Goal: Task Accomplishment & Management: Use online tool/utility

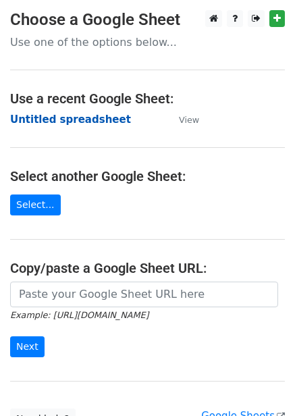
click at [94, 120] on strong "Untitled spreadsheet" at bounding box center [70, 119] width 121 height 12
drag, startPoint x: 30, startPoint y: 159, endPoint x: 3, endPoint y: 203, distance: 51.5
click at [30, 159] on main "Choose a Google Sheet Use one of the options below... Use a recent Google Sheet…" at bounding box center [147, 219] width 295 height 419
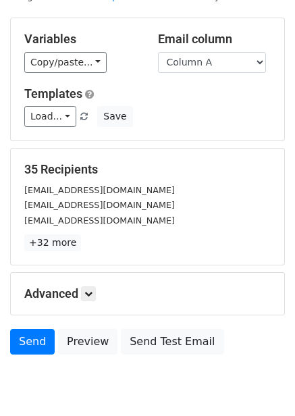
scroll to position [109, 0]
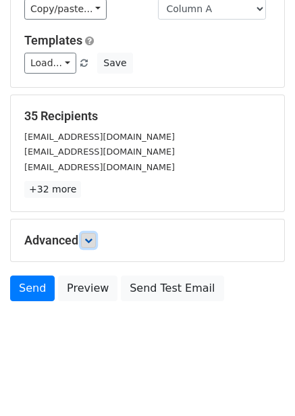
click at [90, 233] on link at bounding box center [88, 240] width 15 height 15
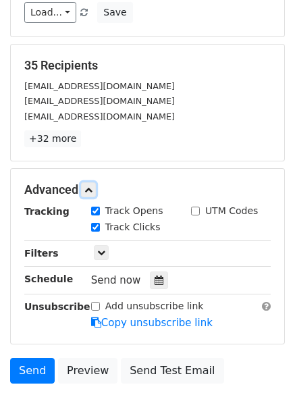
scroll to position [172, 0]
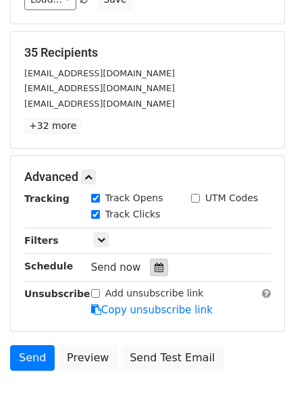
click at [154, 262] on div at bounding box center [159, 268] width 18 height 18
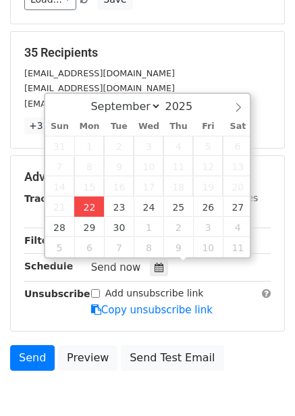
type input "2025-09-22 13:03"
type input "01"
type input "03"
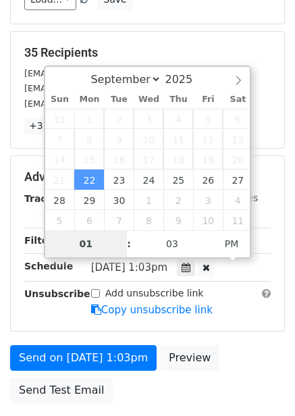
type input "4"
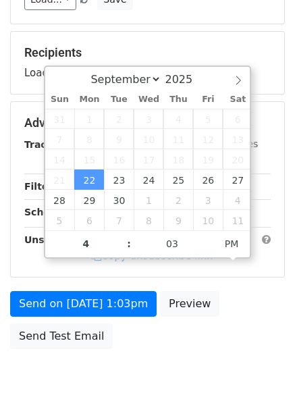
type input "2025-09-22 16:03"
click at [255, 311] on div "Send on Sep 22 at 1:03pm Preview Send Test Email" at bounding box center [147, 323] width 295 height 65
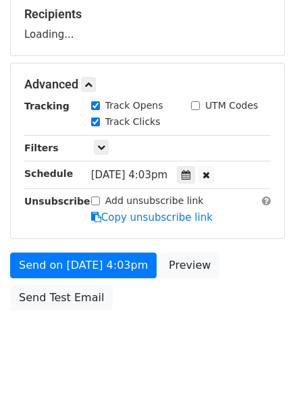
scroll to position [219, 0]
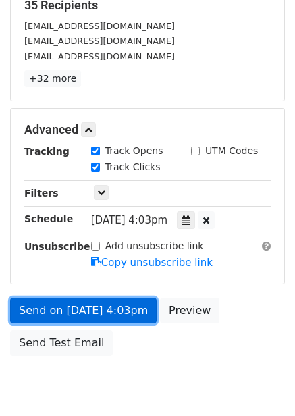
click at [117, 300] on link "Send on Sep 22 at 4:03pm" at bounding box center [83, 311] width 147 height 26
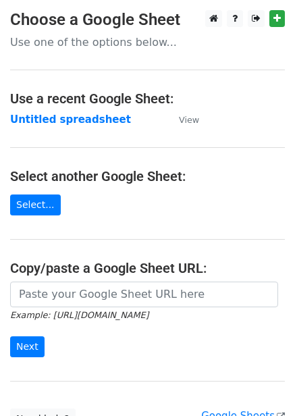
click at [69, 129] on main "Choose a Google Sheet Use one of the options below... Use a recent Google Sheet…" at bounding box center [147, 219] width 295 height 419
click at [75, 117] on strong "Untitled spreadsheet" at bounding box center [70, 119] width 121 height 12
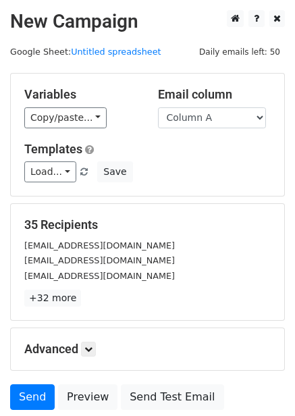
drag, startPoint x: 217, startPoint y: 122, endPoint x: 211, endPoint y: 148, distance: 26.9
click at [217, 122] on select "Column A Column B Column C Column D Column E Column F" at bounding box center [212, 117] width 108 height 21
click at [216, 114] on select "Column A Column B Column C Column D Column E Column F" at bounding box center [212, 117] width 108 height 21
select select "Column B"
click at [158, 107] on select "Column A Column B Column C Column D Column E Column F" at bounding box center [212, 117] width 108 height 21
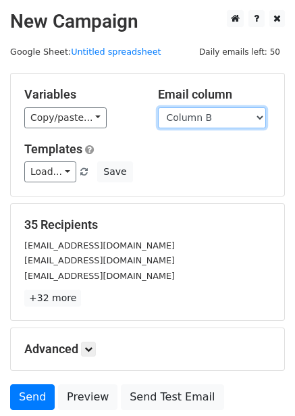
scroll to position [41, 0]
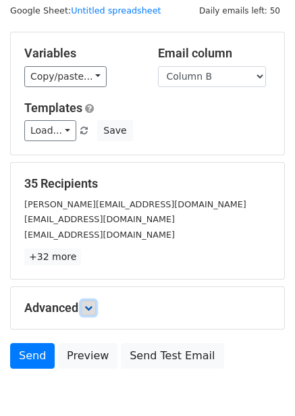
click at [86, 305] on link at bounding box center [88, 307] width 15 height 15
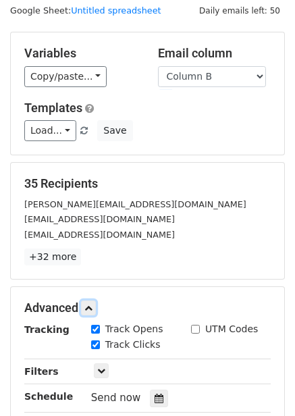
scroll to position [239, 0]
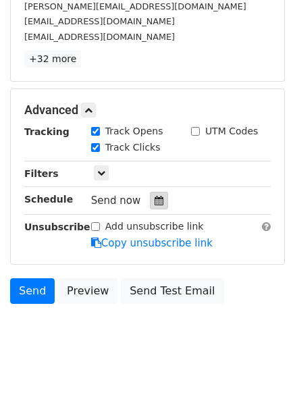
click at [155, 201] on icon at bounding box center [159, 200] width 9 height 9
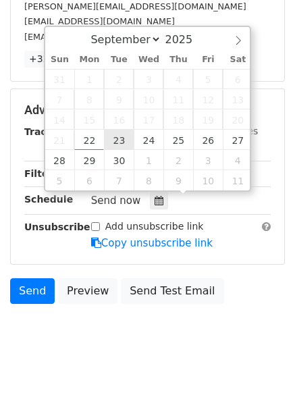
type input "2025-09-23 12:00"
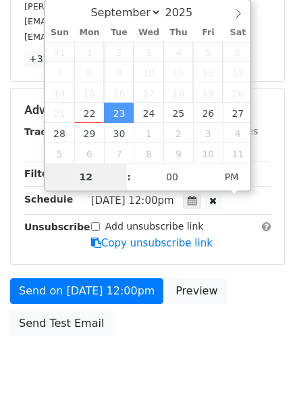
type input "5"
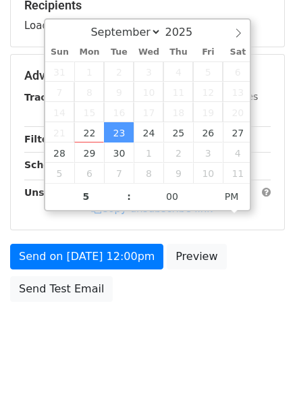
type input "2025-09-23 17:00"
click at [235, 298] on div "Send on Sep 23 at 12:00pm Preview Send Test Email" at bounding box center [147, 276] width 295 height 65
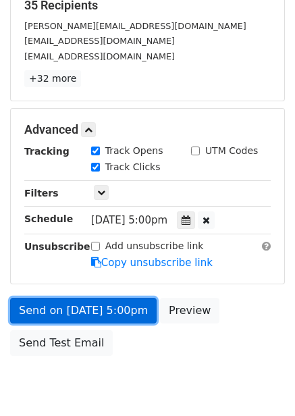
click at [125, 308] on link "Send on Sep 23 at 5:00pm" at bounding box center [83, 311] width 147 height 26
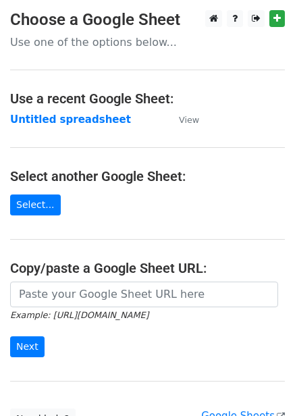
click at [85, 120] on strong "Untitled spreadsheet" at bounding box center [70, 119] width 121 height 12
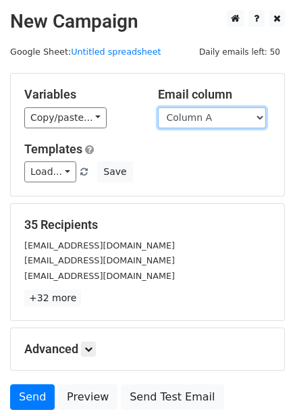
drag, startPoint x: 221, startPoint y: 112, endPoint x: 221, endPoint y: 122, distance: 9.5
click at [221, 112] on select "Column A Column B Column C Column D Column E Column F" at bounding box center [212, 117] width 108 height 21
select select "Column C"
click at [158, 107] on select "Column A Column B Column C Column D Column E Column F" at bounding box center [212, 117] width 108 height 21
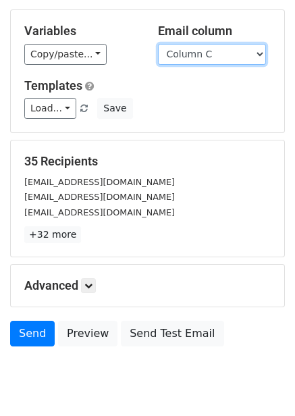
scroll to position [109, 0]
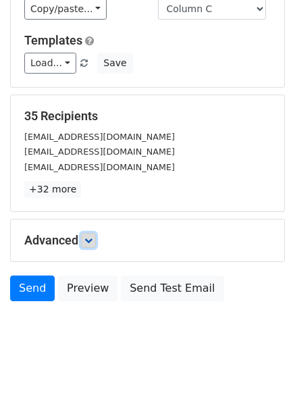
click at [92, 240] on icon at bounding box center [88, 240] width 8 height 8
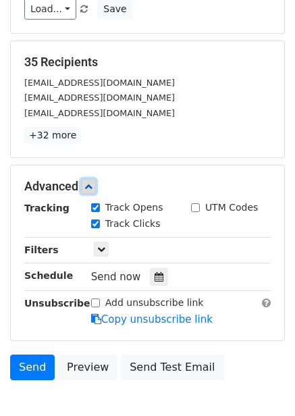
scroll to position [235, 0]
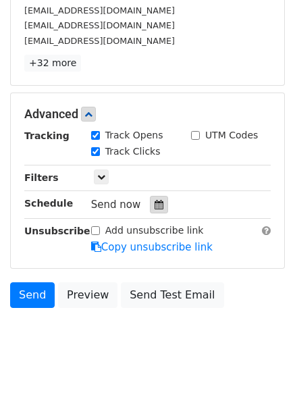
click at [155, 207] on icon at bounding box center [159, 204] width 9 height 9
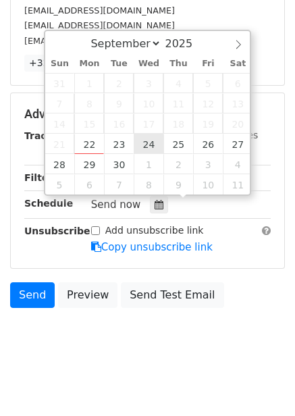
type input "2025-09-24 12:00"
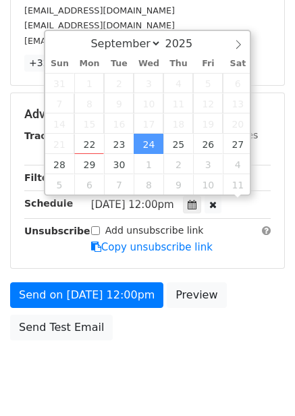
scroll to position [1, 0]
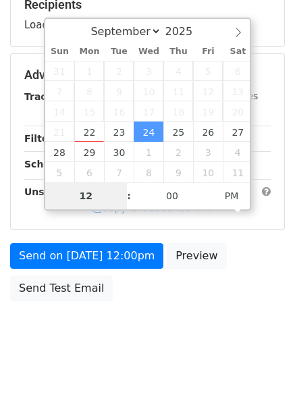
type input "6"
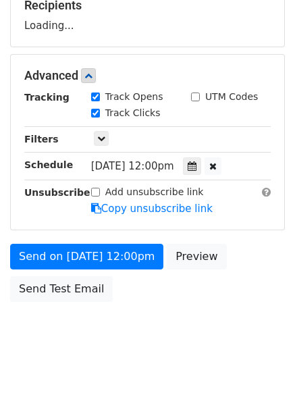
type input "2025-09-24 18:00"
click at [224, 313] on body "New Campaign Daily emails left: 50 Google Sheet: Untitled spreadsheet Variables…" at bounding box center [147, 77] width 295 height 572
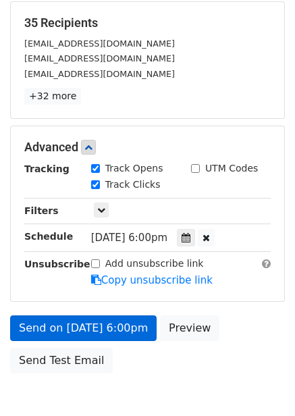
scroll to position [203, 0]
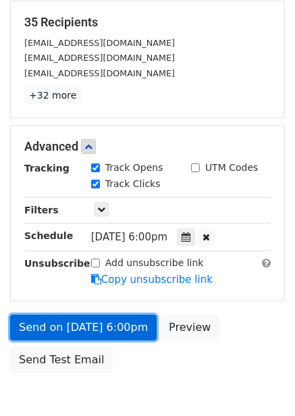
click at [113, 327] on link "Send on Sep 24 at 6:00pm" at bounding box center [83, 328] width 147 height 26
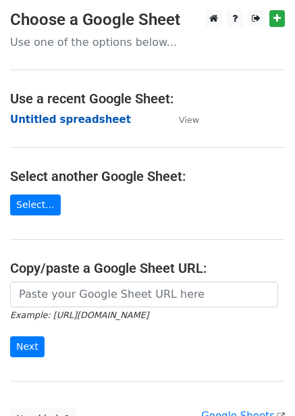
click at [99, 124] on strong "Untitled spreadsheet" at bounding box center [70, 119] width 121 height 12
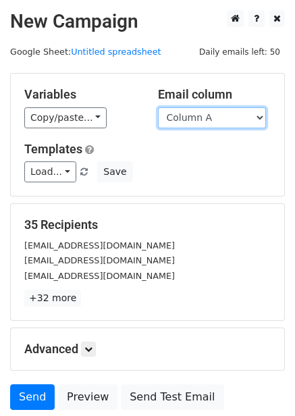
click at [196, 124] on select "Column A Column B Column C Column D Column E Column F" at bounding box center [212, 117] width 108 height 21
select select "Column D"
click at [158, 107] on select "Column A Column B Column C Column D Column E Column F" at bounding box center [212, 117] width 108 height 21
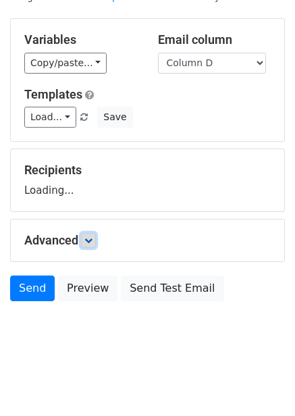
click at [90, 239] on icon at bounding box center [88, 240] width 8 height 8
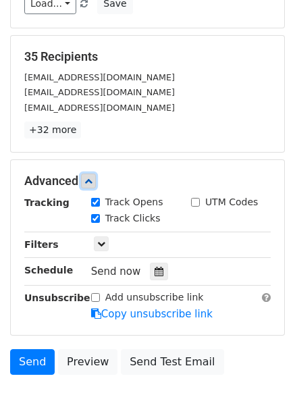
scroll to position [241, 0]
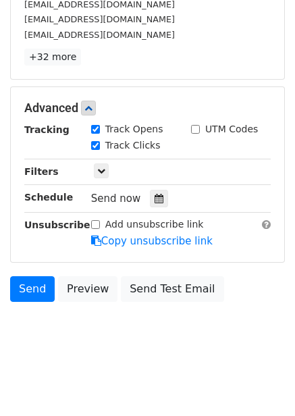
click at [149, 209] on div "Tracking Track Opens UTM Codes Track Clicks Filters Only include spreadsheet ro…" at bounding box center [147, 185] width 246 height 126
click at [155, 201] on icon at bounding box center [159, 198] width 9 height 9
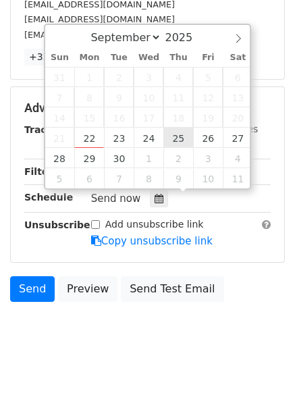
type input "2025-09-25 12:00"
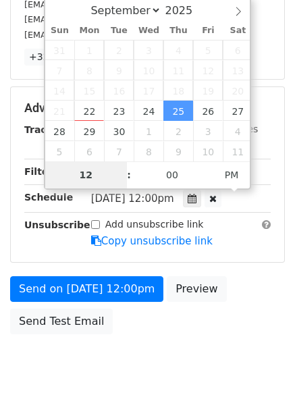
type input "7"
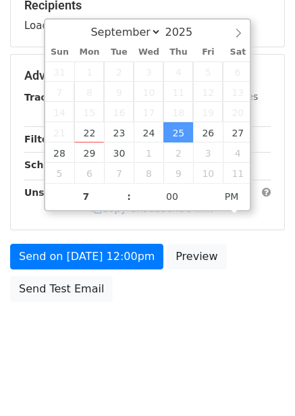
type input "2025-09-25 19:00"
click at [265, 318] on body "New Campaign Daily emails left: 50 Google Sheet: Untitled spreadsheet Variables…" at bounding box center [147, 77] width 295 height 572
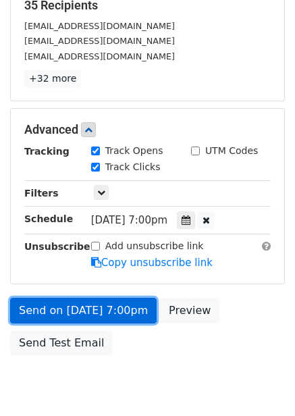
click at [114, 314] on link "Send on Sep 25 at 7:00pm" at bounding box center [83, 311] width 147 height 26
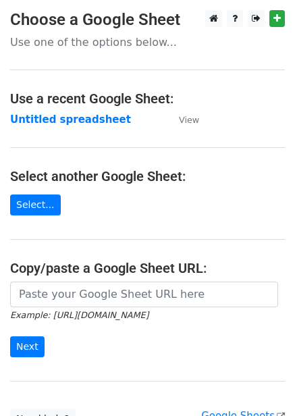
click at [80, 118] on strong "Untitled spreadsheet" at bounding box center [70, 119] width 121 height 12
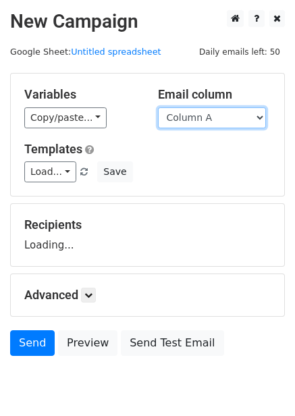
drag, startPoint x: 219, startPoint y: 115, endPoint x: 221, endPoint y: 123, distance: 7.5
click at [219, 115] on select "Column A Column B Column C Column D Column E Column F" at bounding box center [212, 117] width 108 height 21
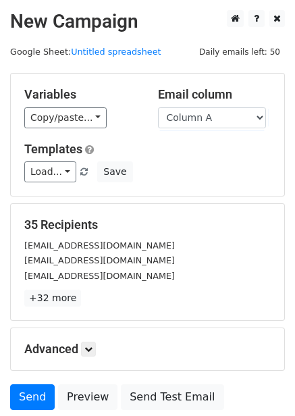
click at [219, 218] on h5 "35 Recipients" at bounding box center [147, 224] width 246 height 15
click at [213, 124] on select "Column A Column B Column C Column D Column E Column F" at bounding box center [212, 117] width 108 height 21
select select "Column E"
click at [158, 107] on select "Column A Column B Column C Column D Column E Column F" at bounding box center [212, 117] width 108 height 21
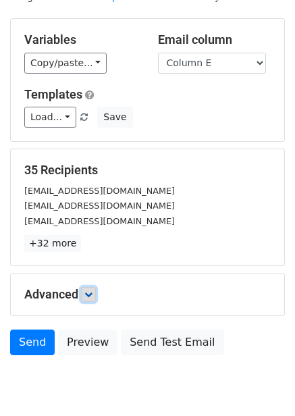
click at [96, 287] on link at bounding box center [88, 294] width 15 height 15
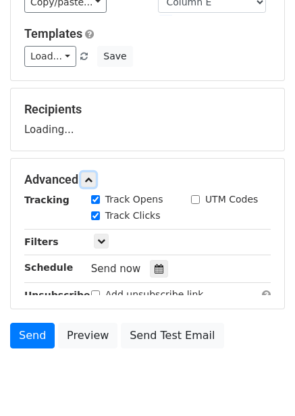
scroll to position [174, 0]
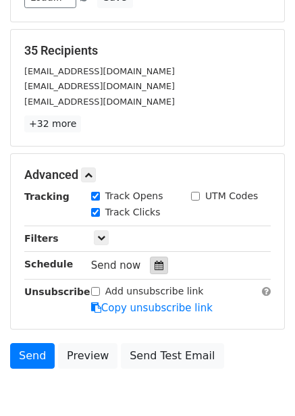
click at [156, 271] on div at bounding box center [159, 266] width 18 height 18
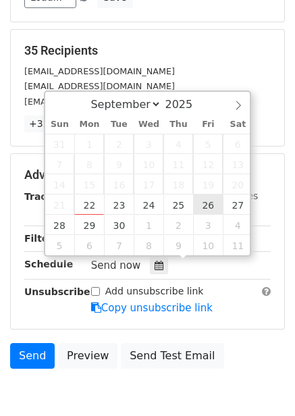
type input "[DATE] 12:00"
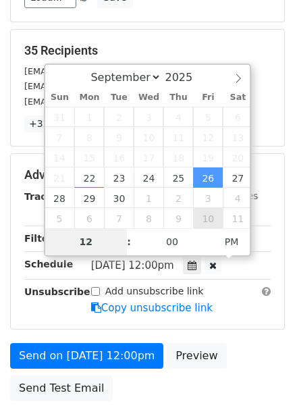
type input "8"
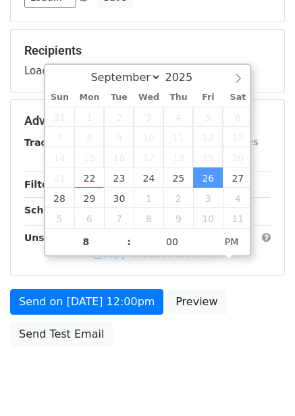
type input "[DATE] 20:00"
click at [221, 304] on div "Send on [DATE] 12:00pm Preview Send Test Email" at bounding box center [147, 321] width 295 height 65
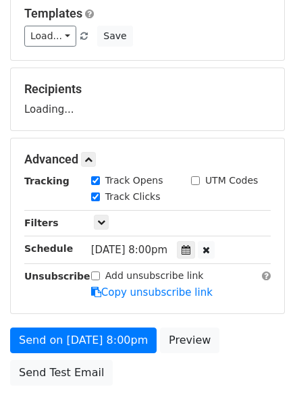
scroll to position [219, 0]
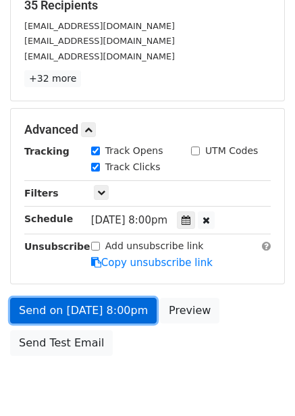
click at [131, 302] on link "Send on [DATE] 8:00pm" at bounding box center [83, 311] width 147 height 26
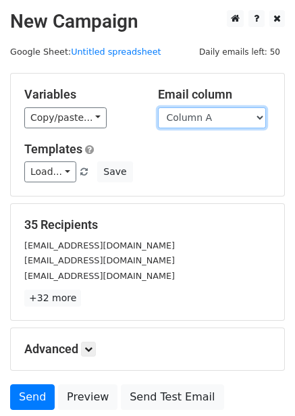
click at [215, 120] on select "Column A Column B Column C Column D Column E Column F" at bounding box center [212, 117] width 108 height 21
select select "Column F"
click at [158, 107] on select "Column A Column B Column C Column D Column E Column F" at bounding box center [212, 117] width 108 height 21
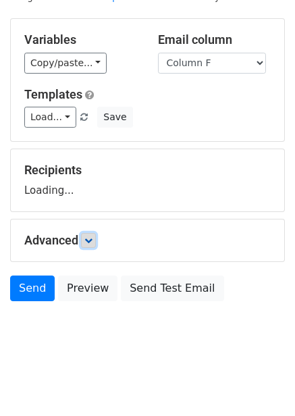
click at [88, 238] on icon at bounding box center [88, 240] width 8 height 8
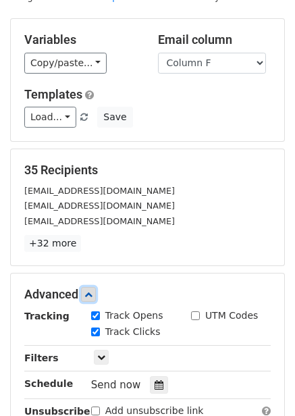
scroll to position [174, 0]
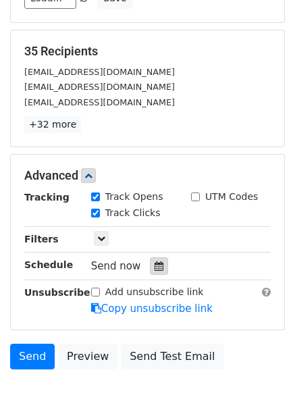
click at [155, 261] on div at bounding box center [159, 266] width 18 height 18
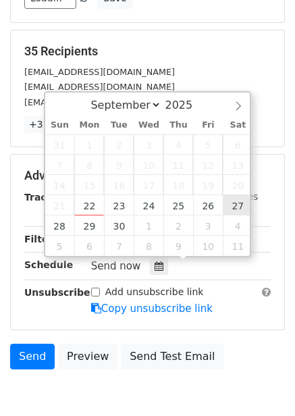
type input "[DATE] 12:00"
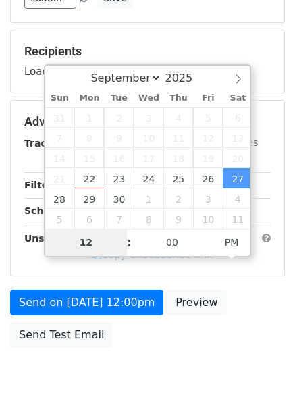
type input "9"
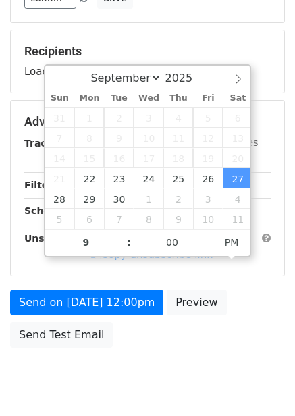
type input "[DATE] 21:00"
click at [235, 342] on div "Send on [DATE] 12:00pm Preview Send Test Email" at bounding box center [147, 322] width 295 height 65
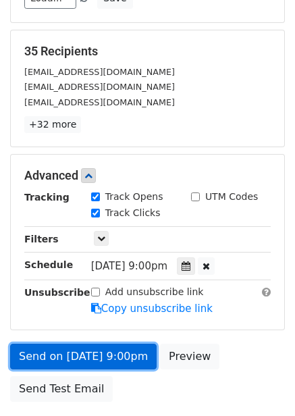
click at [104, 365] on link "Send on [DATE] 9:00pm" at bounding box center [83, 357] width 147 height 26
